Goal: Task Accomplishment & Management: Manage account settings

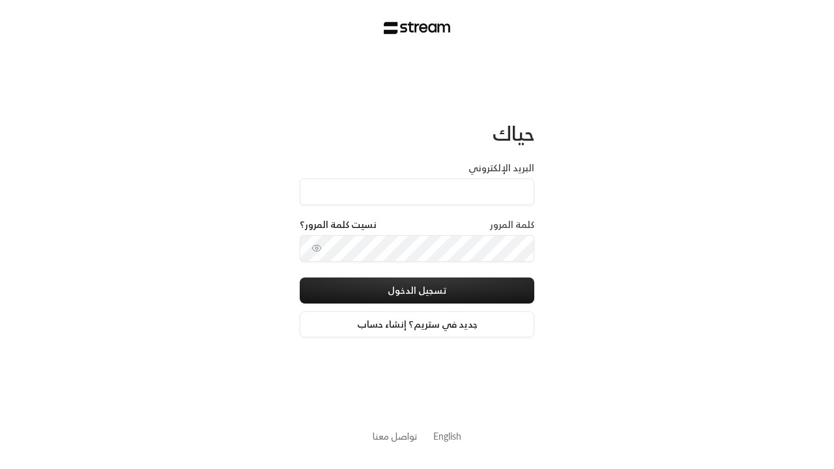
click at [469, 197] on input "البريد الإلكتروني" at bounding box center [417, 192] width 235 height 27
click at [417, 192] on input "البريد الإلكتروني" at bounding box center [417, 192] width 235 height 27
type input "technology+staging@streampay.sa"
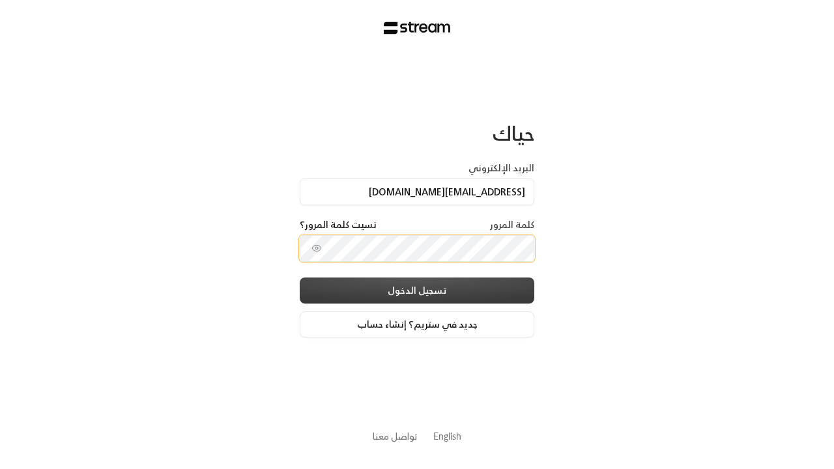
click at [455, 289] on button "تسجيل الدخول" at bounding box center [417, 291] width 235 height 26
click at [417, 290] on button "تسجيل الدخول" at bounding box center [417, 291] width 235 height 26
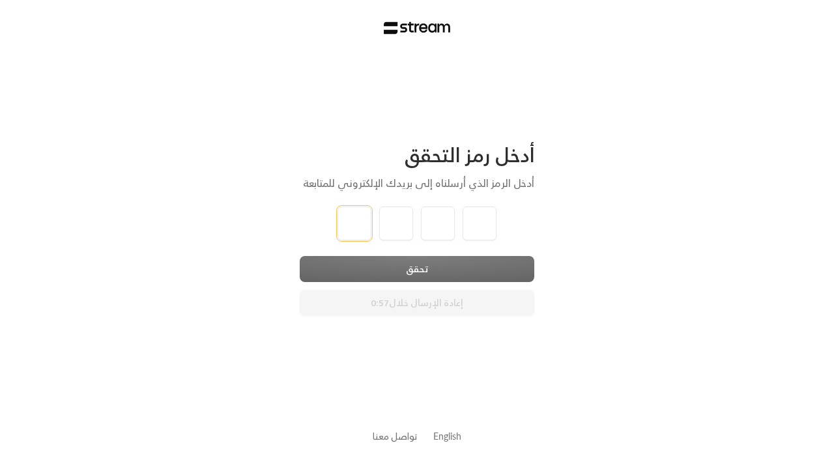
type input "1"
type input "2"
type input "3"
type input "4"
